Goal: Task Accomplishment & Management: Manage account settings

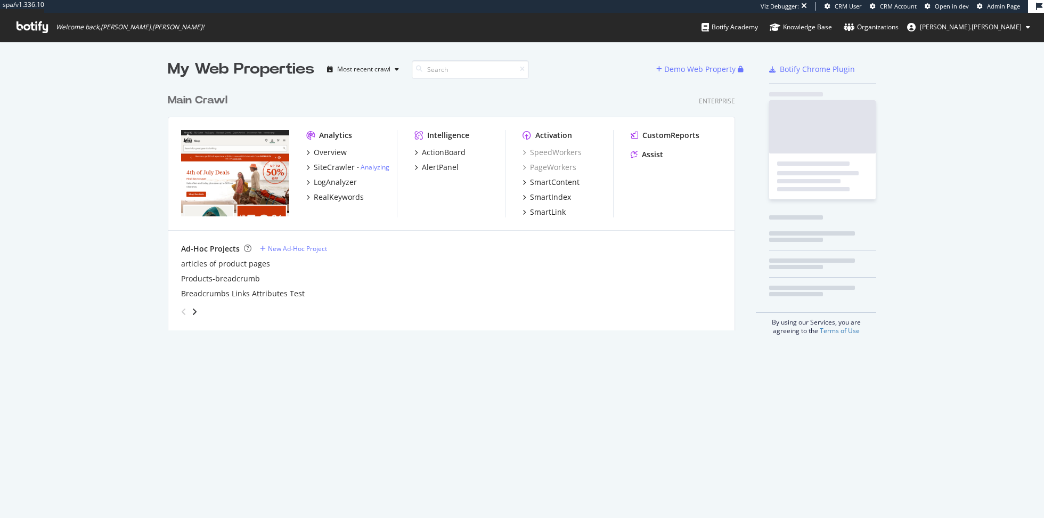
scroll to position [518, 1044]
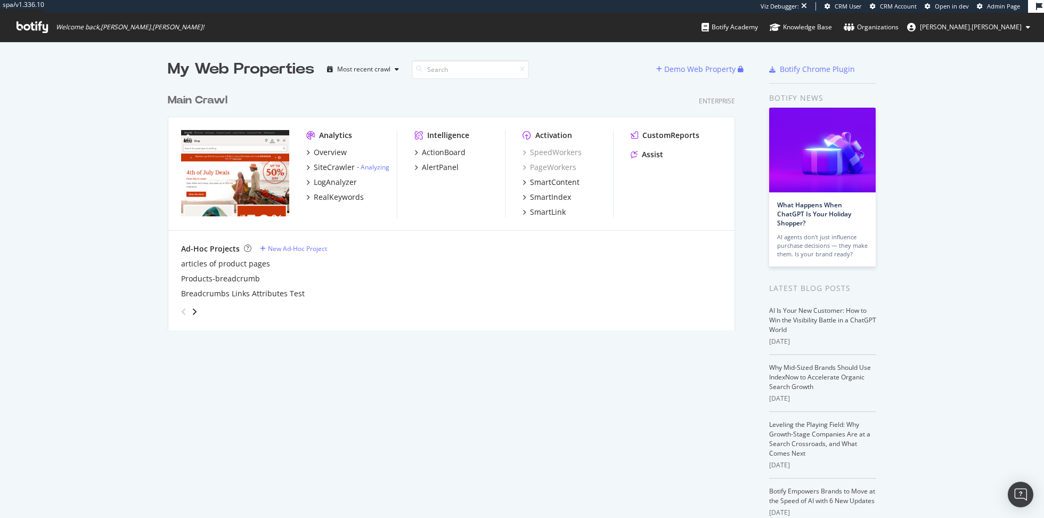
click at [998, 26] on span "[PERSON_NAME].[PERSON_NAME]" at bounding box center [971, 26] width 102 height 9
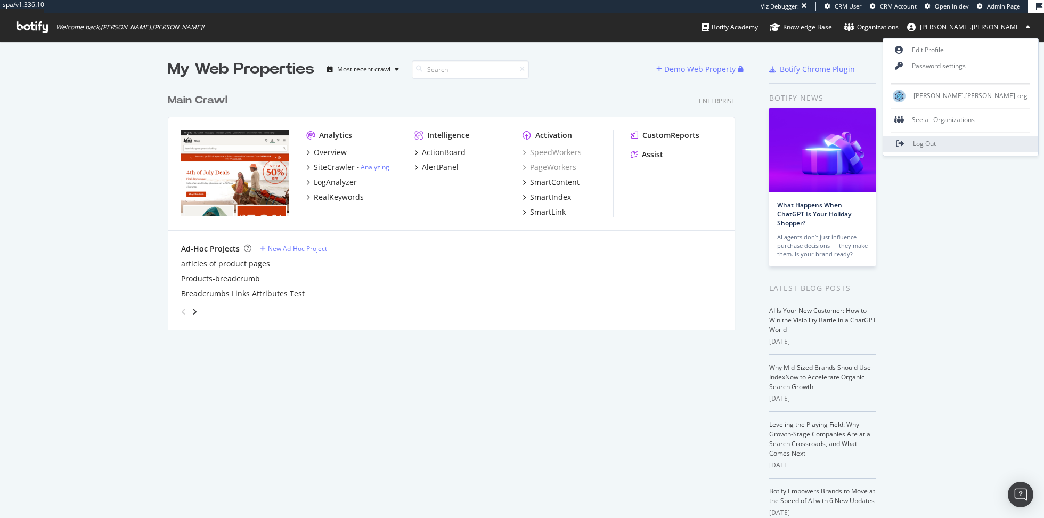
click at [936, 145] on span "Log Out" at bounding box center [924, 144] width 23 height 9
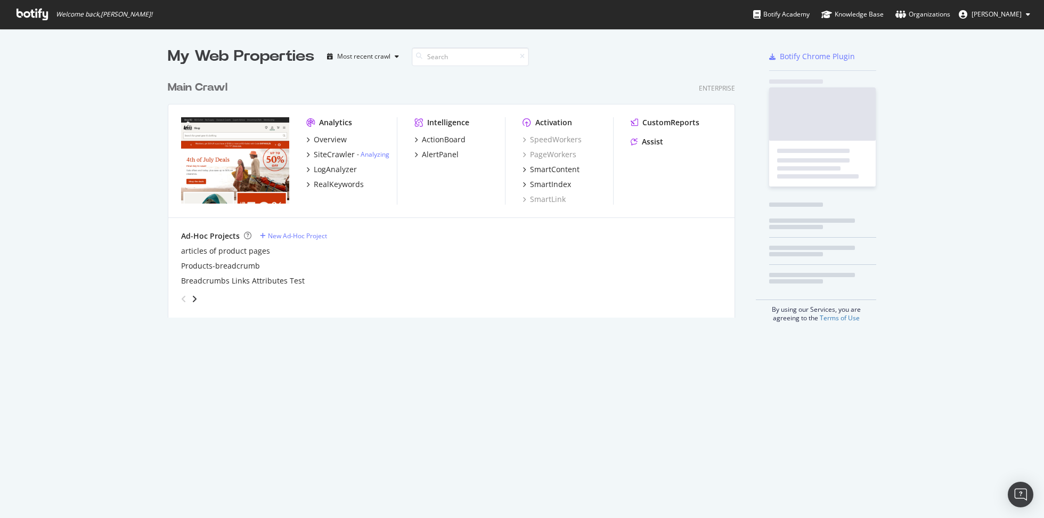
scroll to position [250, 575]
